Goal: Entertainment & Leisure: Consume media (video, audio)

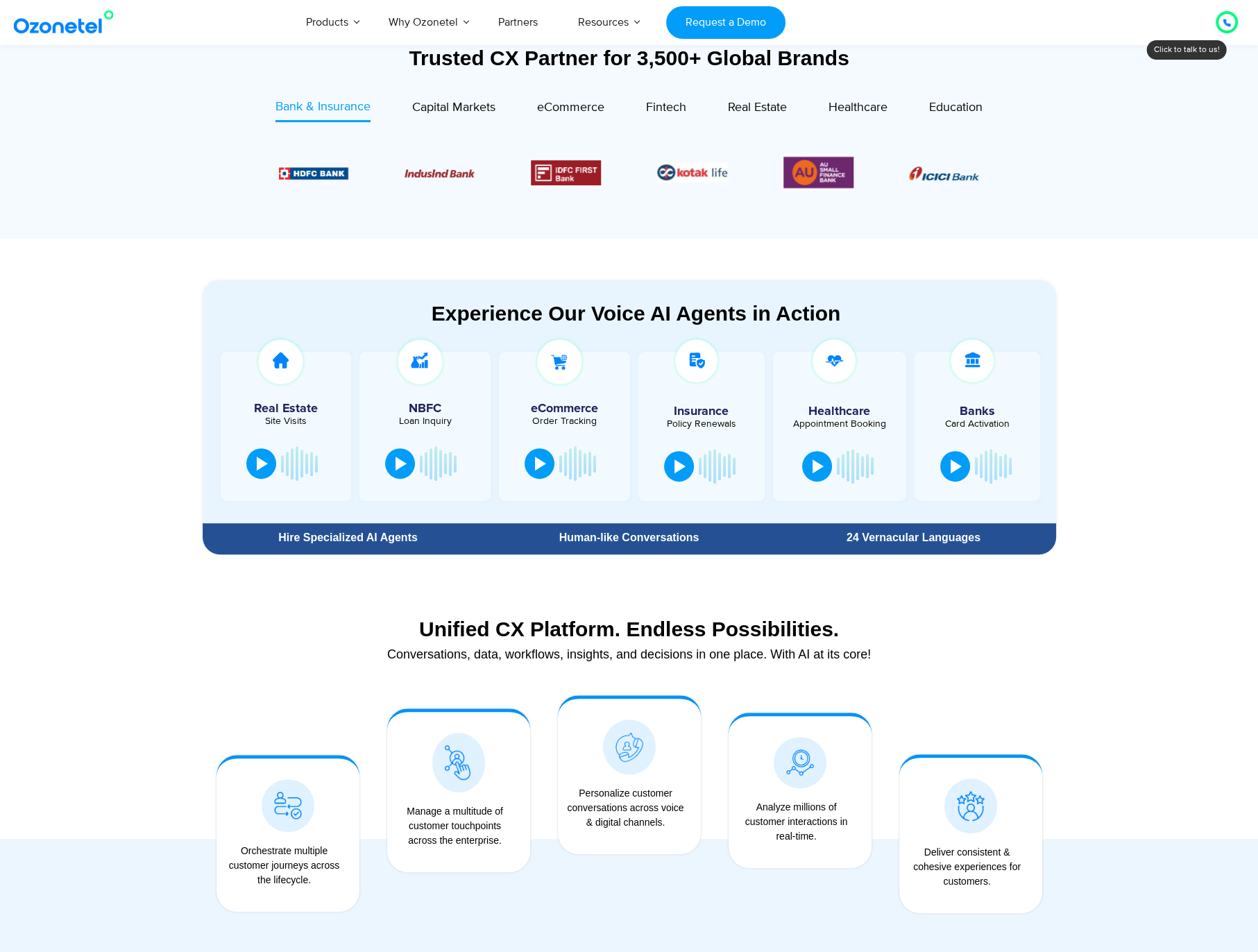
scroll to position [763, 0]
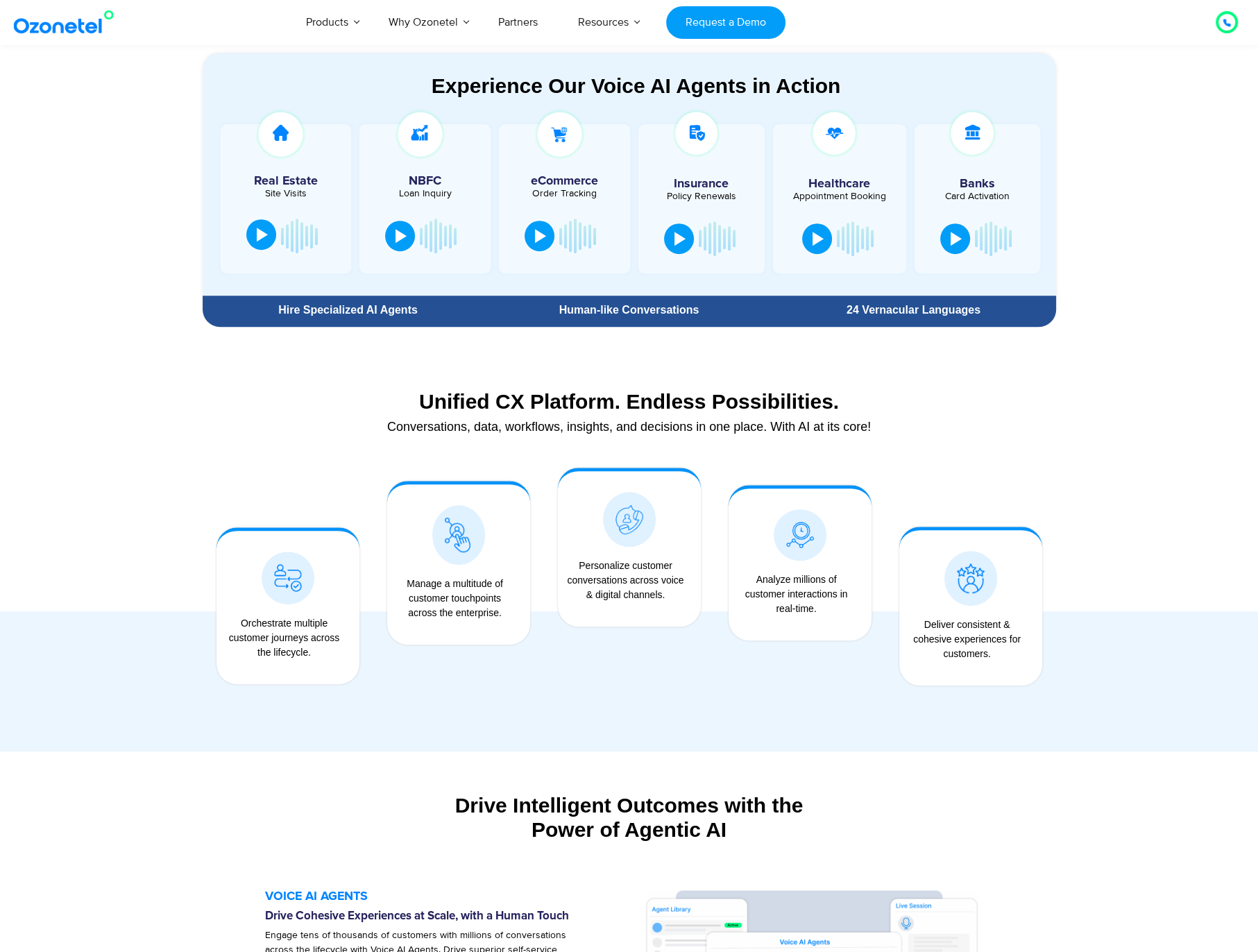
click at [262, 243] on button at bounding box center [261, 234] width 30 height 31
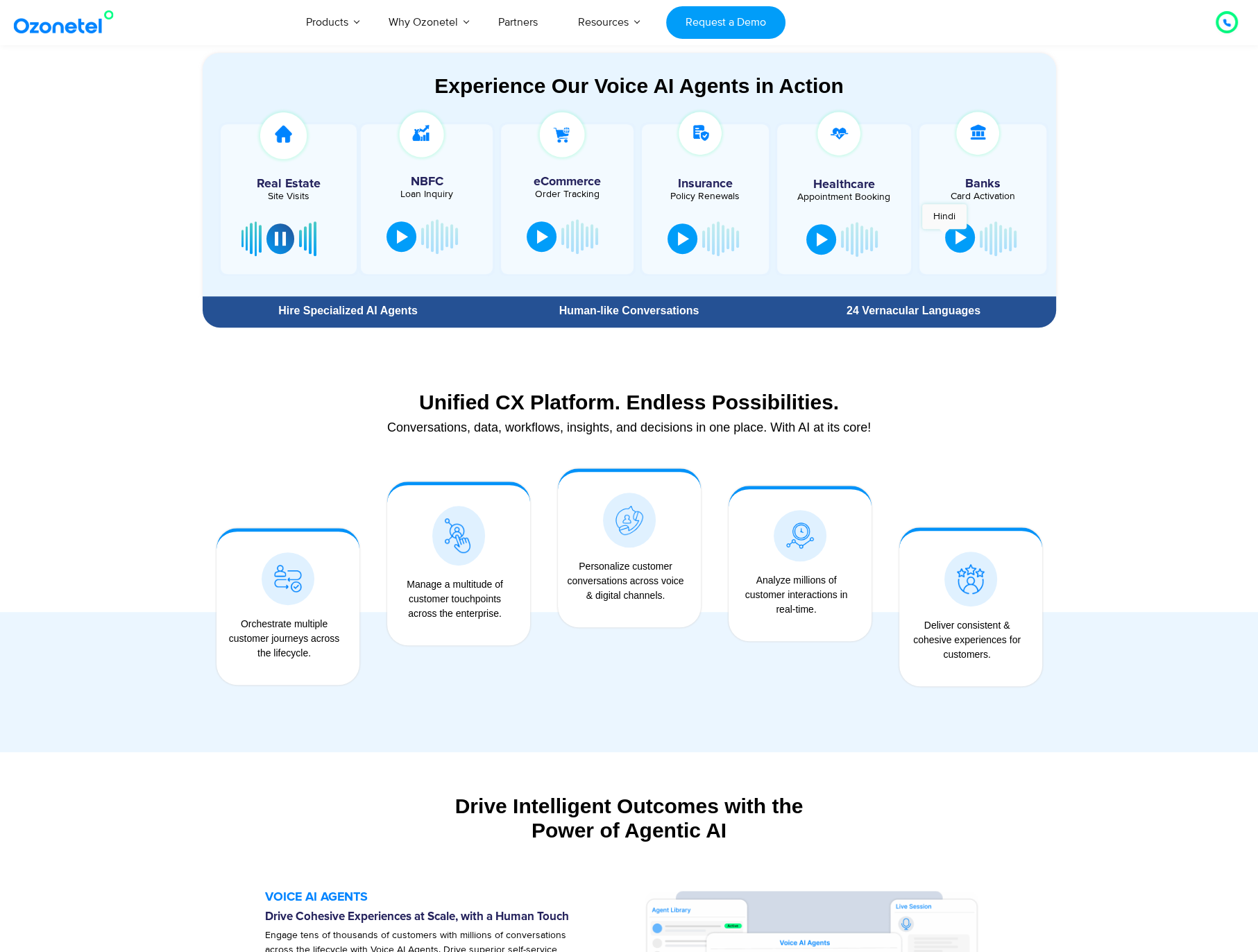
click at [944, 235] on button at bounding box center [959, 237] width 30 height 31
click at [965, 237] on button at bounding box center [955, 237] width 30 height 31
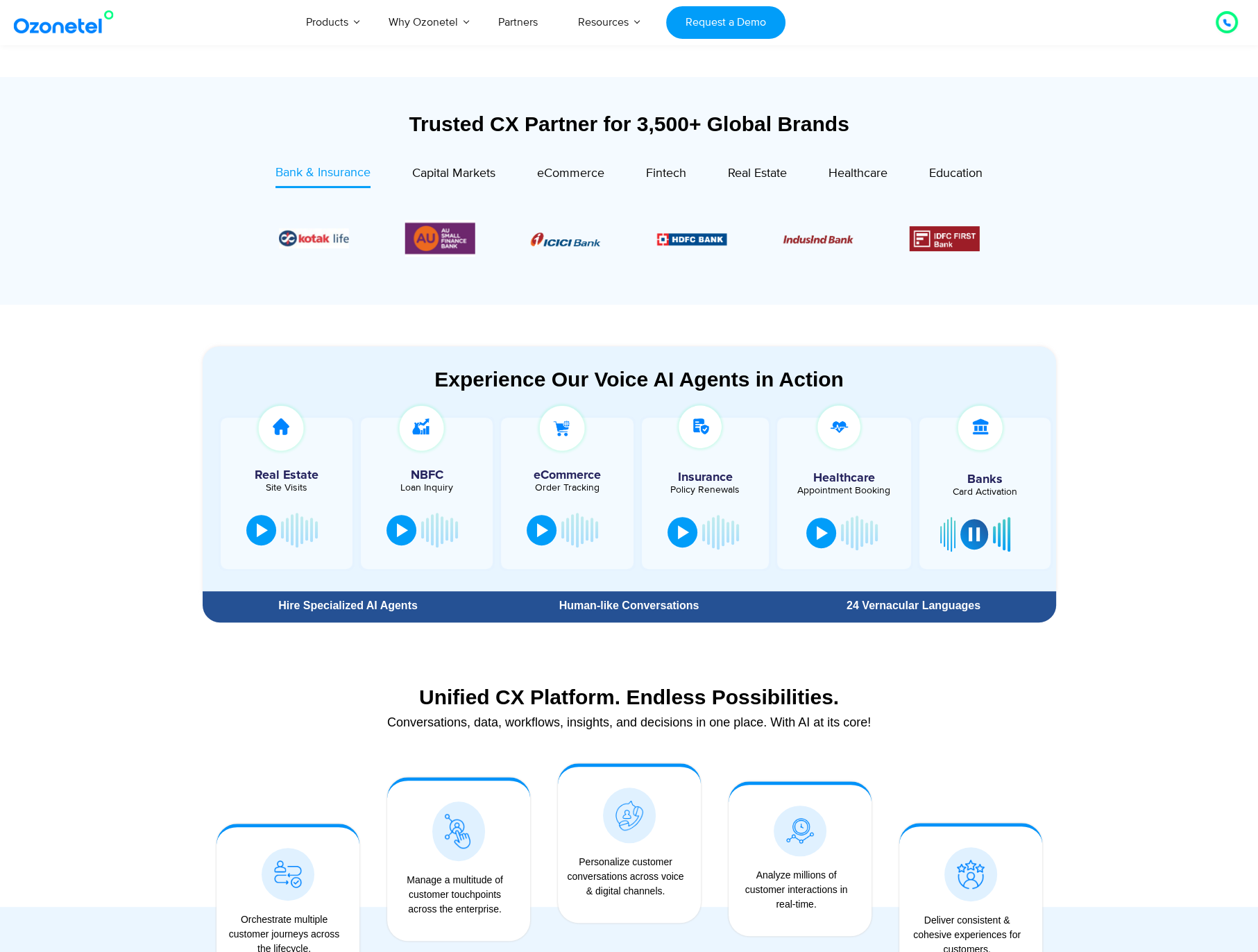
scroll to position [231, 0]
